Goal: Check status: Check status

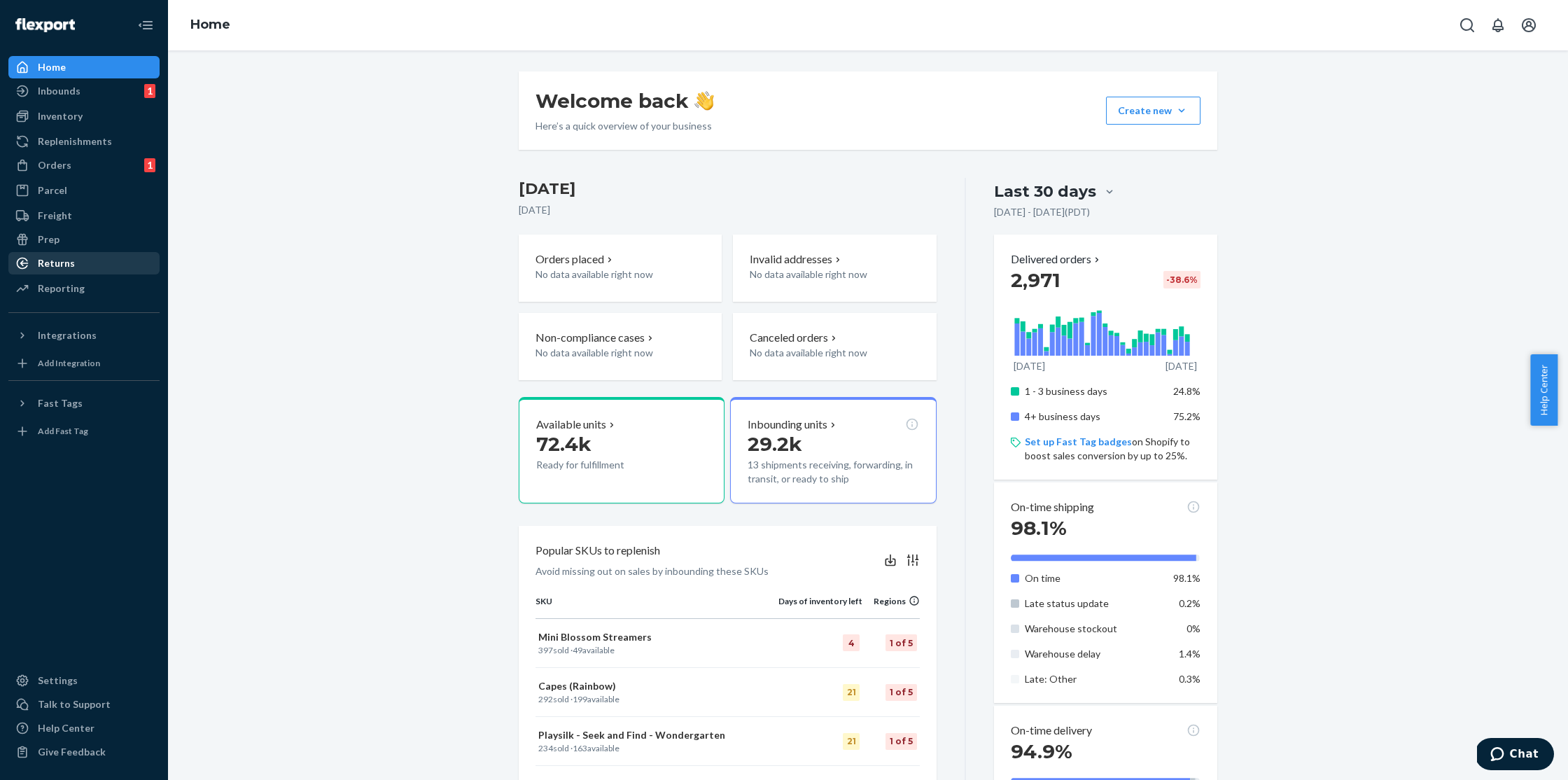
click at [62, 265] on div "Returns" at bounding box center [56, 263] width 37 height 14
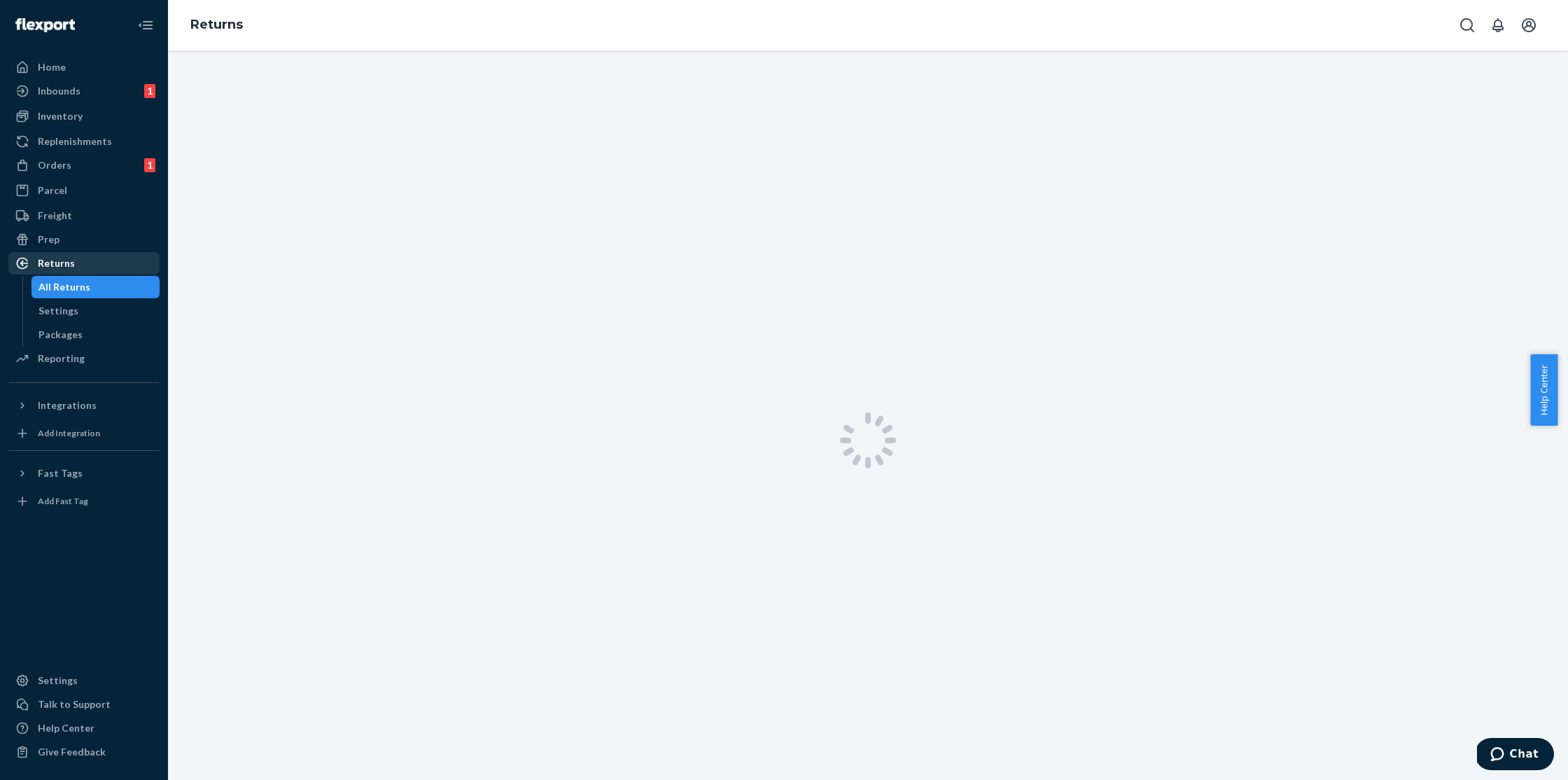
click at [62, 265] on div "Returns" at bounding box center [56, 263] width 37 height 14
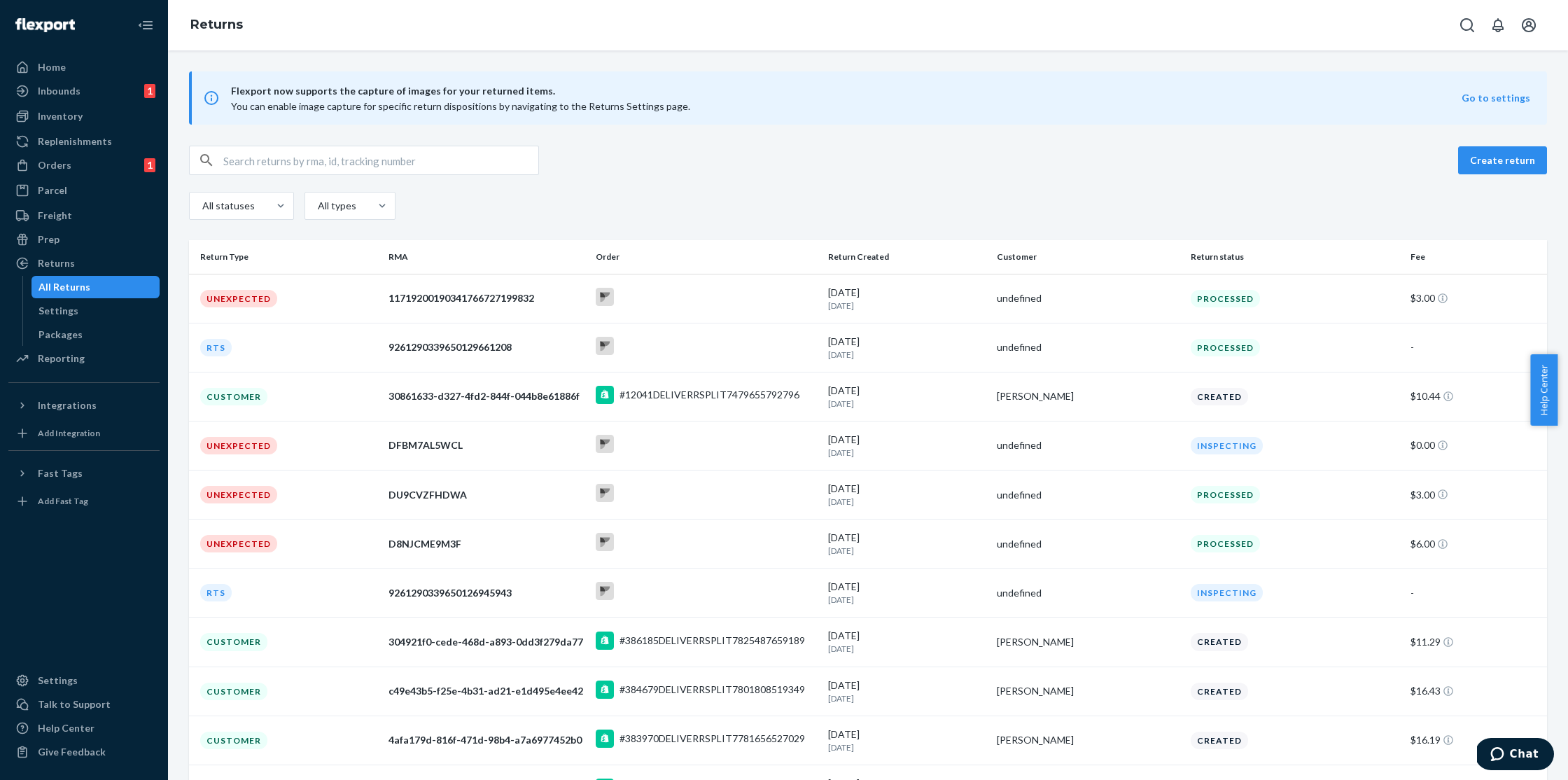
click at [287, 151] on input "text" at bounding box center [381, 160] width 315 height 28
type input "vu"
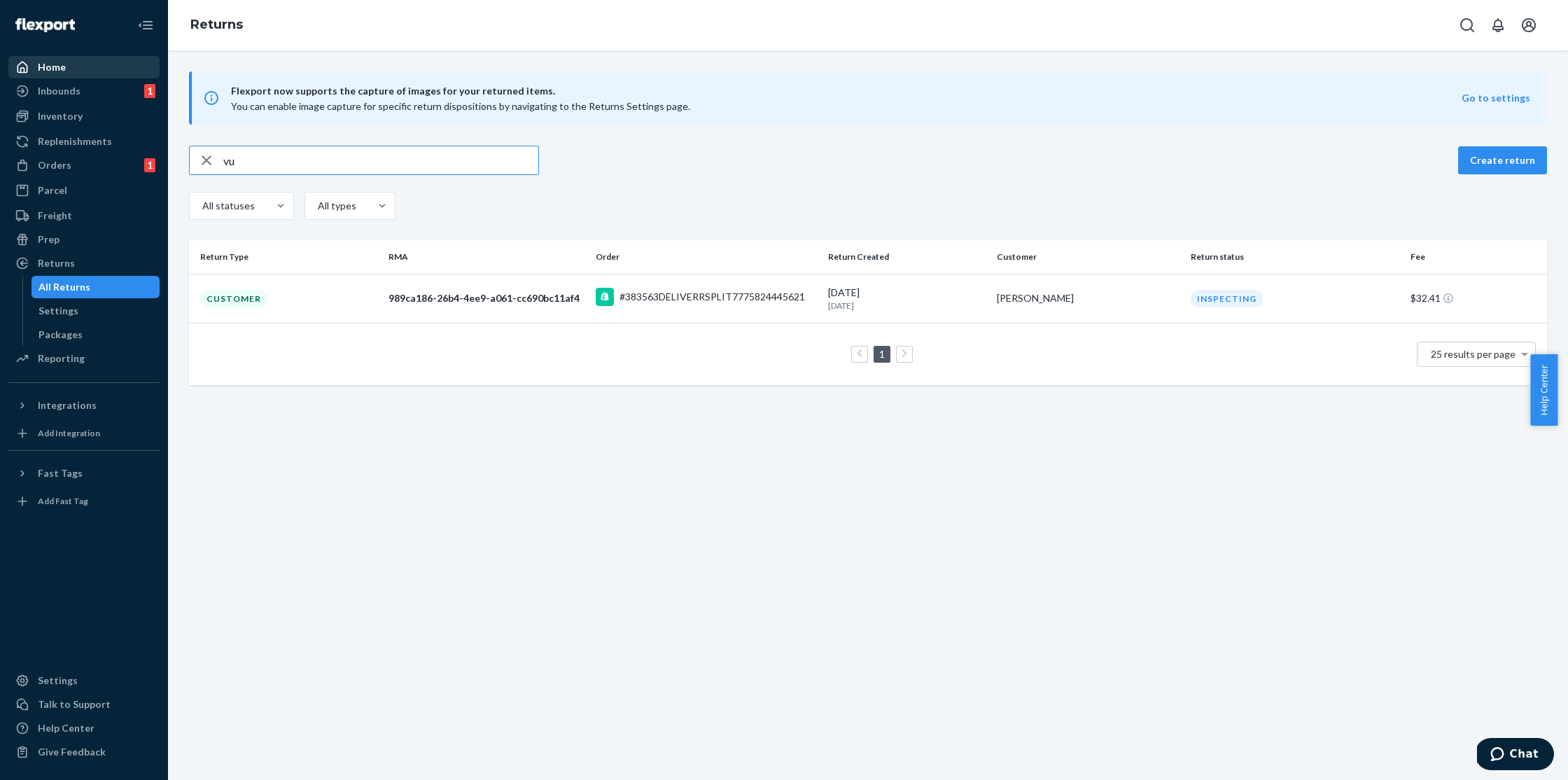
click at [57, 64] on div "Home" at bounding box center [51, 67] width 28 height 14
